Goal: Task Accomplishment & Management: Manage account settings

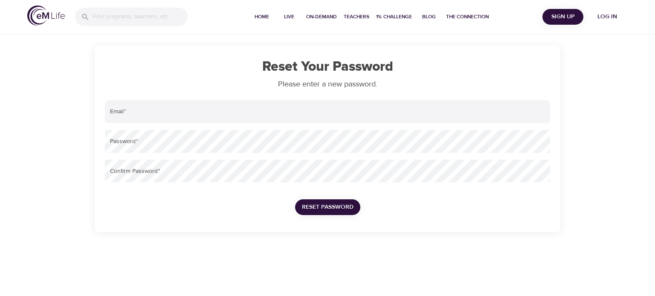
click at [43, 19] on img at bounding box center [46, 16] width 38 height 20
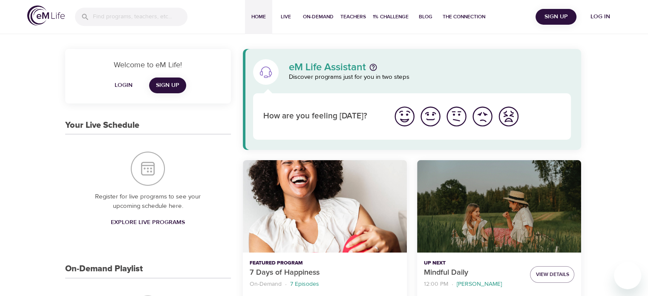
click at [601, 17] on span "Log in" at bounding box center [601, 17] width 34 height 11
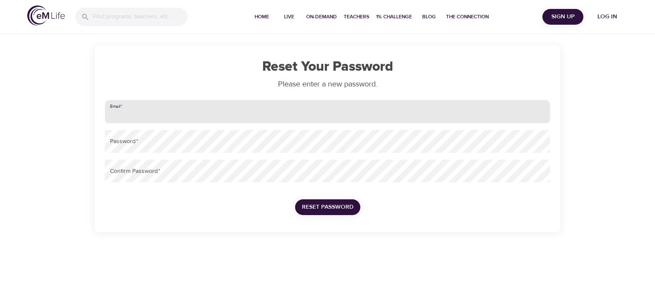
click at [228, 113] on input "email" at bounding box center [327, 111] width 445 height 23
type input "[EMAIL_ADDRESS][DOMAIN_NAME]"
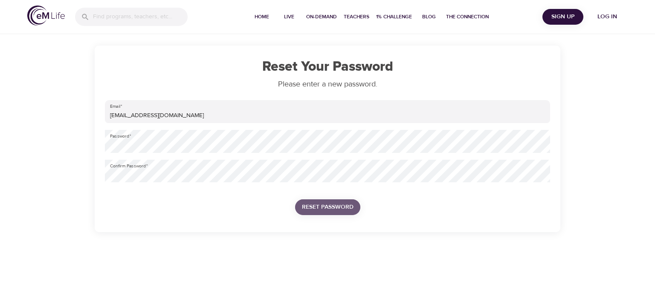
click at [333, 209] on span "Reset Password" at bounding box center [328, 207] width 52 height 11
click at [319, 207] on span "Reset Password" at bounding box center [328, 207] width 52 height 11
click at [344, 208] on span "Reset Password" at bounding box center [328, 207] width 52 height 11
click at [331, 209] on span "Reset Password" at bounding box center [328, 207] width 52 height 11
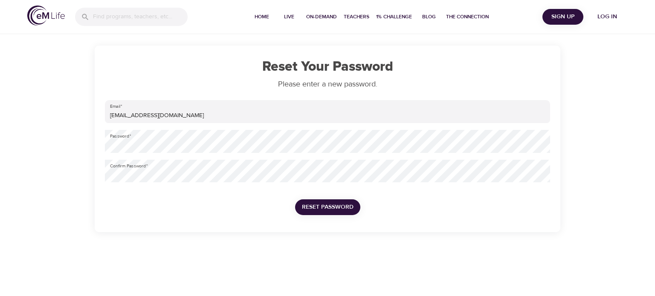
click at [603, 99] on div "Reset Your Password Please enter a new password. Email   * [EMAIL_ADDRESS][DOMA…" at bounding box center [327, 116] width 655 height 232
click at [38, 16] on img at bounding box center [46, 16] width 38 height 20
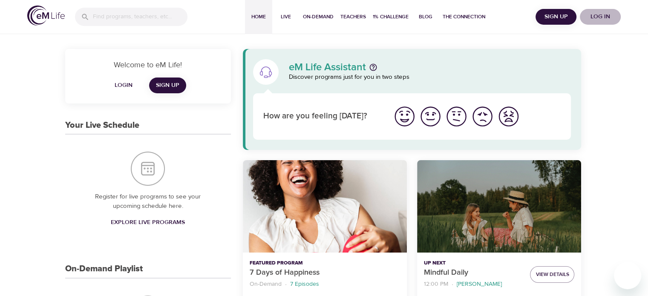
click at [600, 14] on span "Log in" at bounding box center [601, 17] width 34 height 11
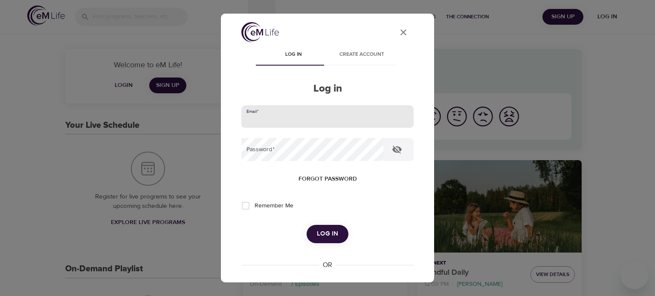
click at [270, 118] on input "email" at bounding box center [327, 116] width 172 height 23
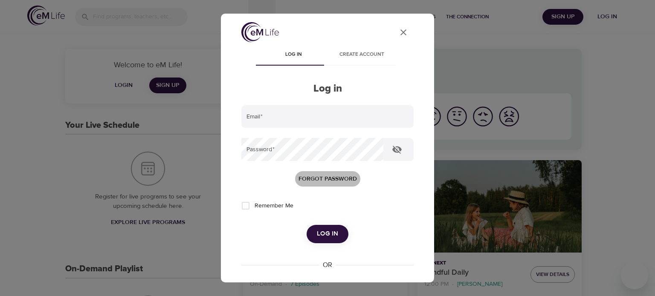
click at [317, 176] on span "Forgot password" at bounding box center [327, 179] width 58 height 11
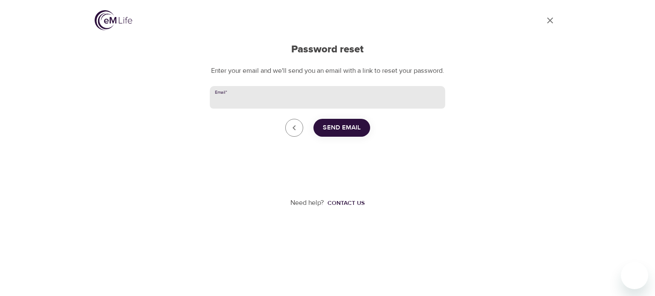
click at [258, 106] on input "Email   *" at bounding box center [327, 97] width 235 height 23
type input "[EMAIL_ADDRESS][DOMAIN_NAME]"
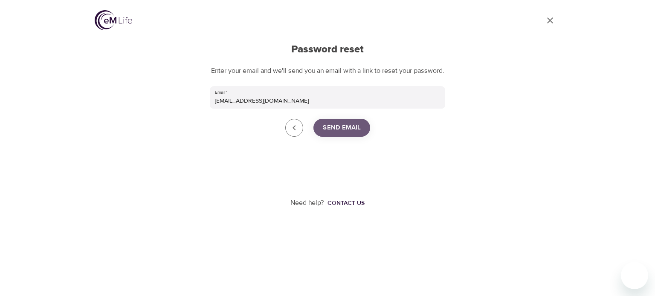
click at [341, 133] on span "Send Email" at bounding box center [342, 127] width 38 height 11
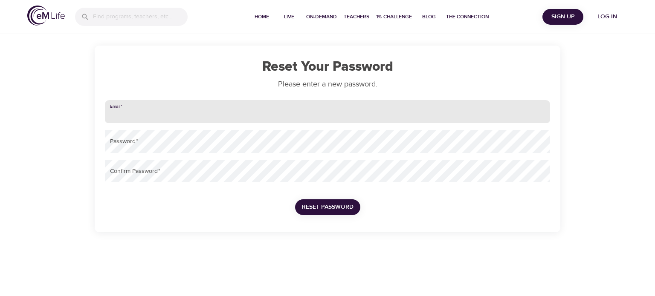
click at [279, 110] on input "email" at bounding box center [327, 111] width 445 height 23
type input "[EMAIL_ADDRESS][DOMAIN_NAME]"
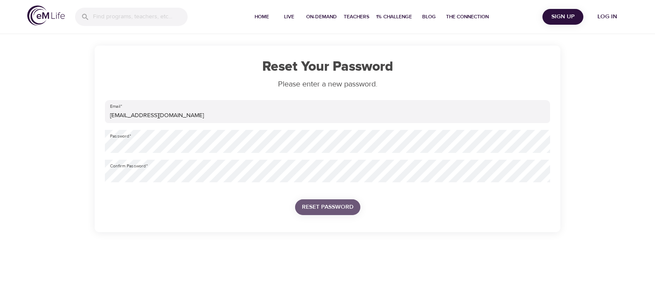
click at [328, 208] on span "Reset Password" at bounding box center [328, 207] width 52 height 11
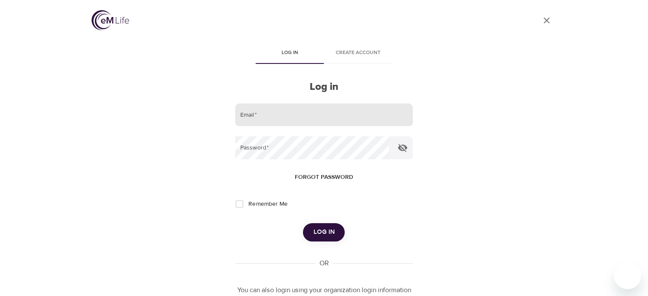
click at [300, 114] on input "email" at bounding box center [323, 115] width 177 height 23
type input "[EMAIL_ADDRESS][DOMAIN_NAME]"
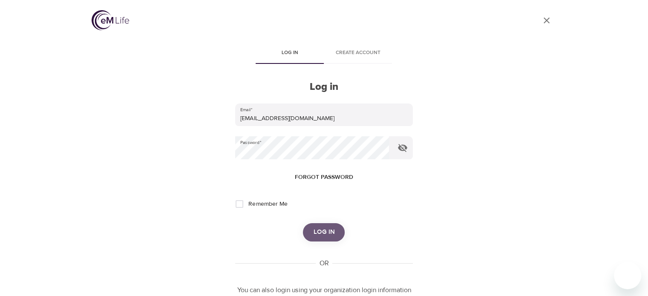
click at [326, 238] on button "Log in" at bounding box center [324, 232] width 42 height 18
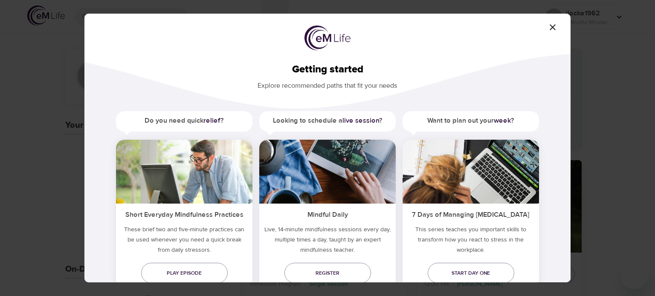
scroll to position [29, 0]
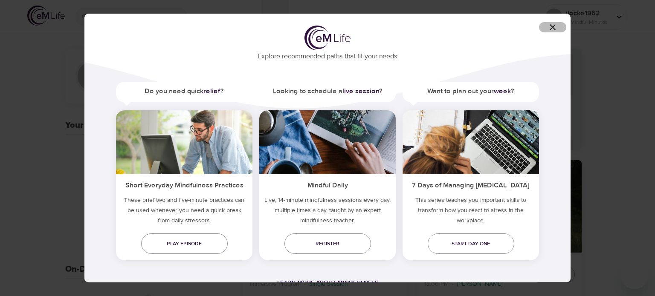
click at [551, 27] on icon "button" at bounding box center [552, 27] width 10 height 10
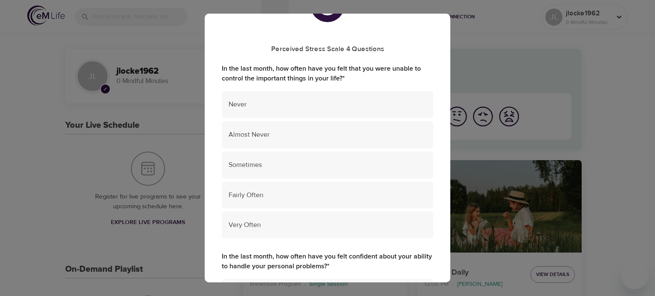
scroll to position [63, 0]
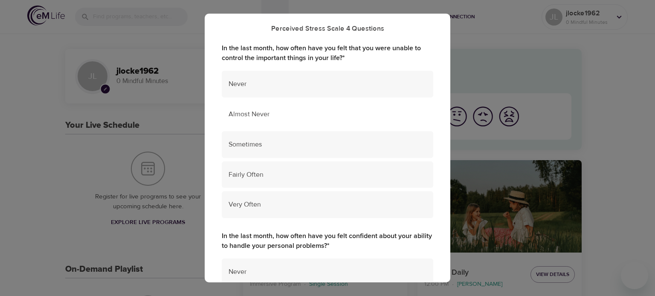
click at [284, 111] on span "Almost Never" at bounding box center [327, 115] width 198 height 10
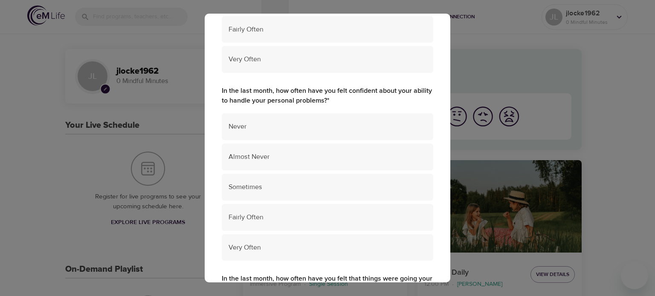
scroll to position [234, 0]
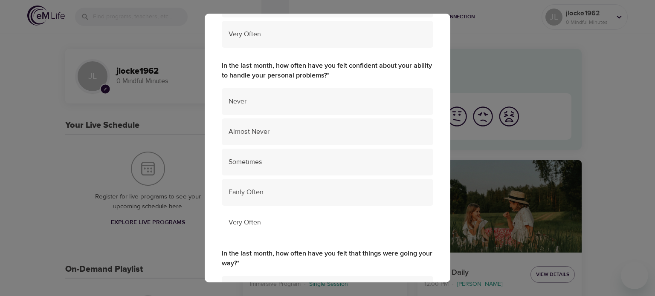
click at [267, 221] on span "Very Often" at bounding box center [327, 223] width 198 height 10
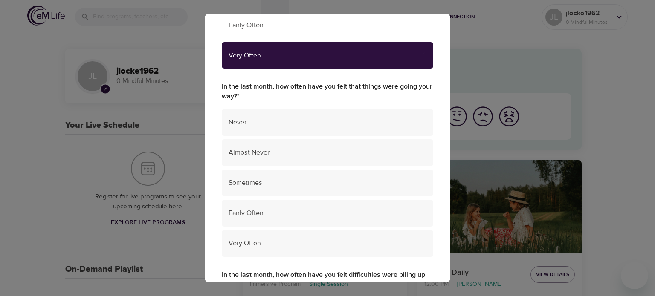
scroll to position [404, 0]
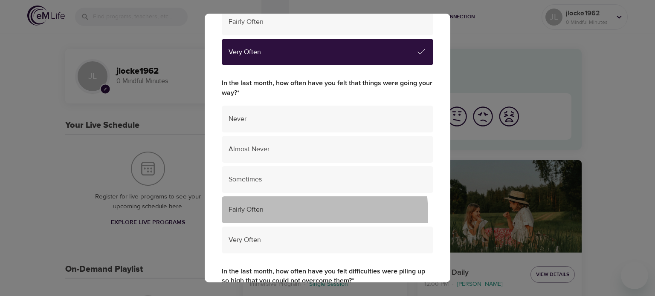
click at [244, 214] on div "Fairly Often" at bounding box center [327, 210] width 211 height 27
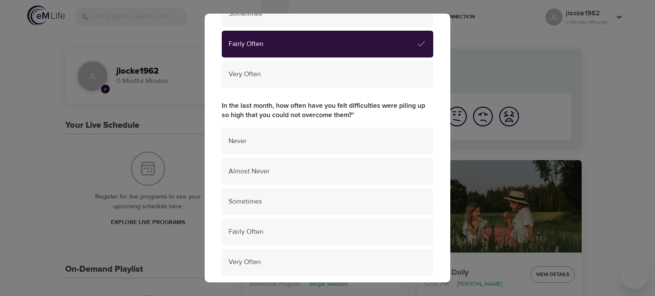
scroll to position [575, 0]
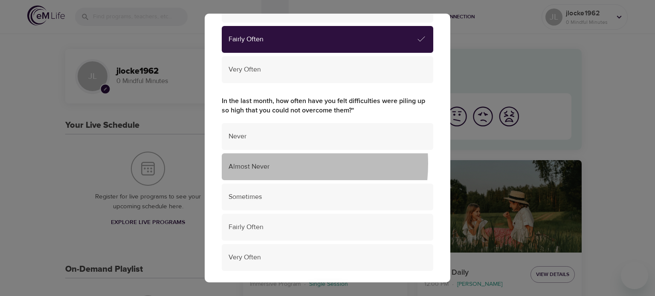
click at [261, 163] on span "Almost Never" at bounding box center [327, 167] width 198 height 10
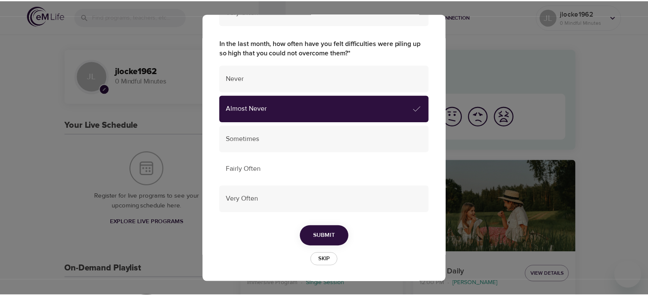
scroll to position [633, 0]
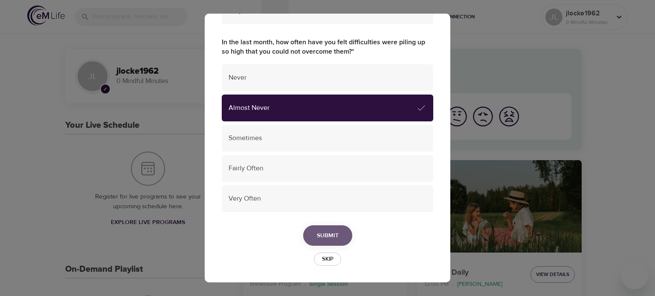
click at [339, 231] on button "Submit" at bounding box center [327, 236] width 49 height 21
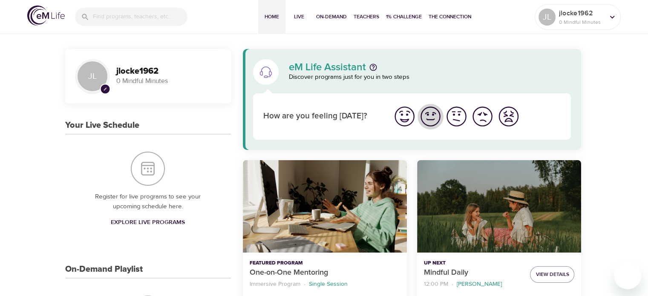
click at [430, 124] on img "I'm feeling good" at bounding box center [430, 116] width 23 height 23
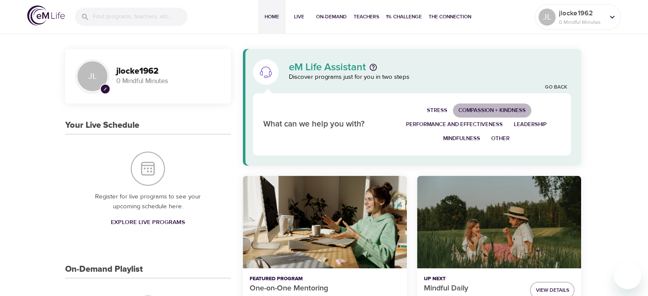
click at [480, 110] on span "Compassion + Kindness" at bounding box center [492, 111] width 67 height 10
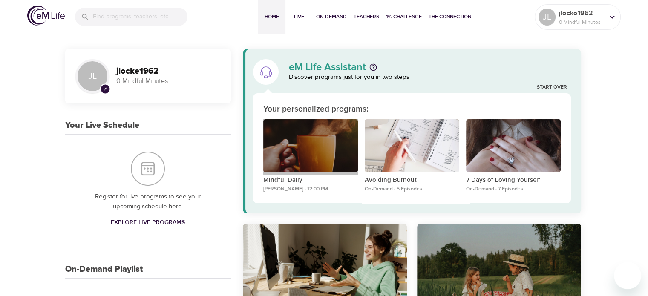
click at [327, 143] on div "Mindful Daily" at bounding box center [310, 145] width 95 height 53
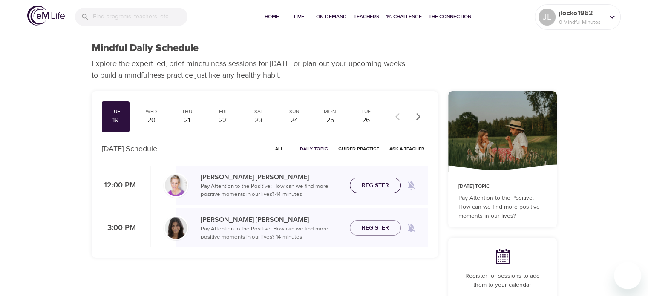
click at [378, 185] on span "Register" at bounding box center [375, 185] width 27 height 11
